Goal: Complete application form

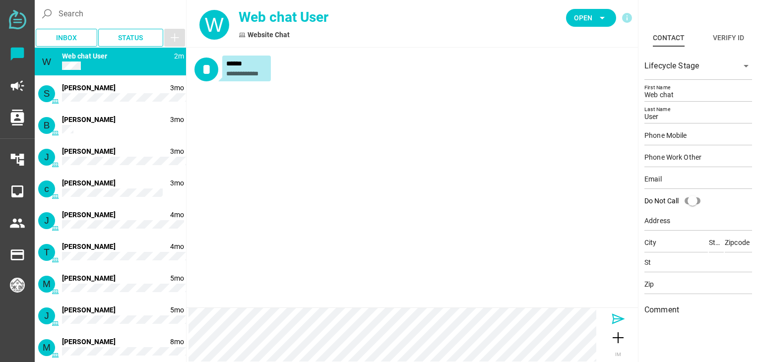
click at [617, 319] on icon at bounding box center [618, 319] width 16 height 16
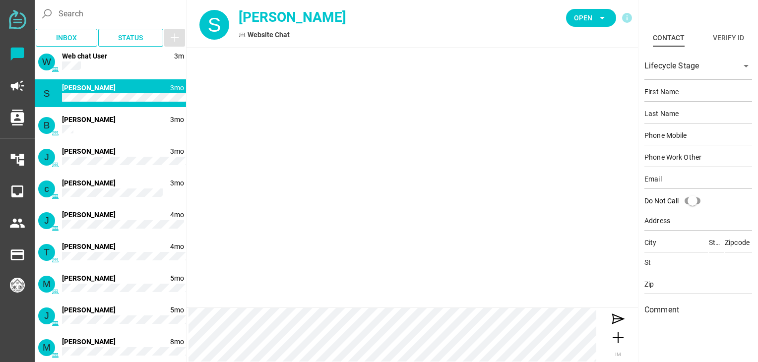
type input "Scott"
type input "Mundt"
type input "16306747106"
type input "scottmundt@sbcglobal.net"
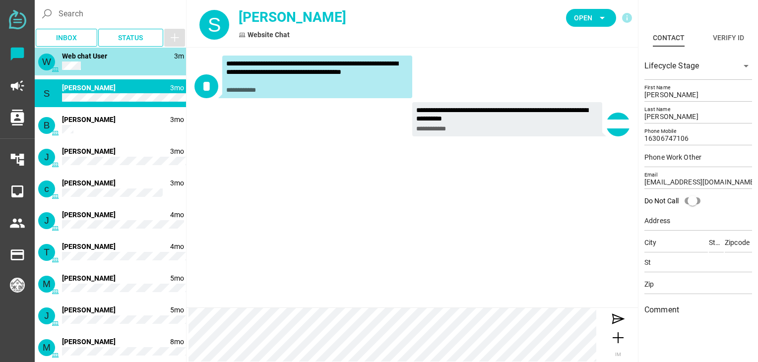
click at [103, 60] on span "Web chat User" at bounding box center [84, 56] width 45 height 8
type input "Web chat"
type input "User"
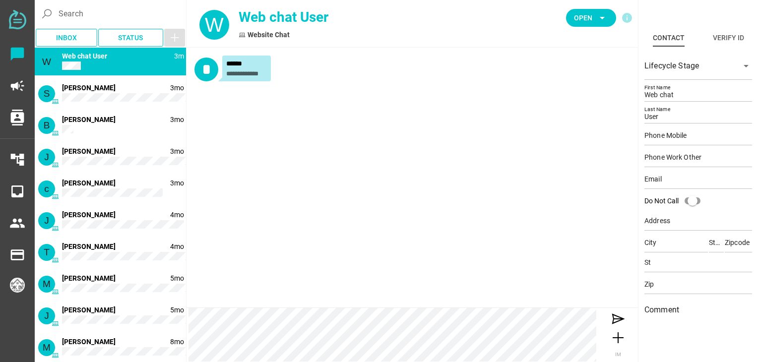
click at [121, 65] on div "W 3m Web chat User" at bounding box center [110, 62] width 151 height 28
